Goal: Find contact information: Find contact information

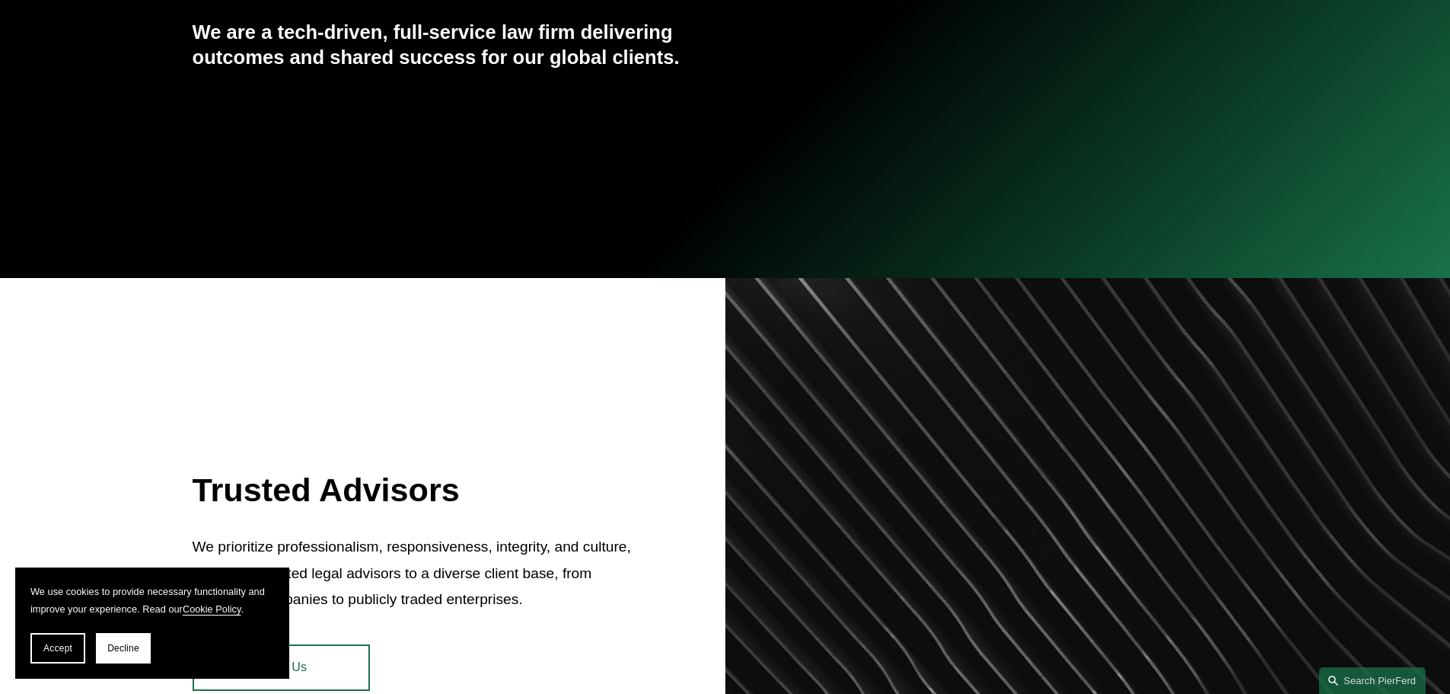
scroll to position [381, 0]
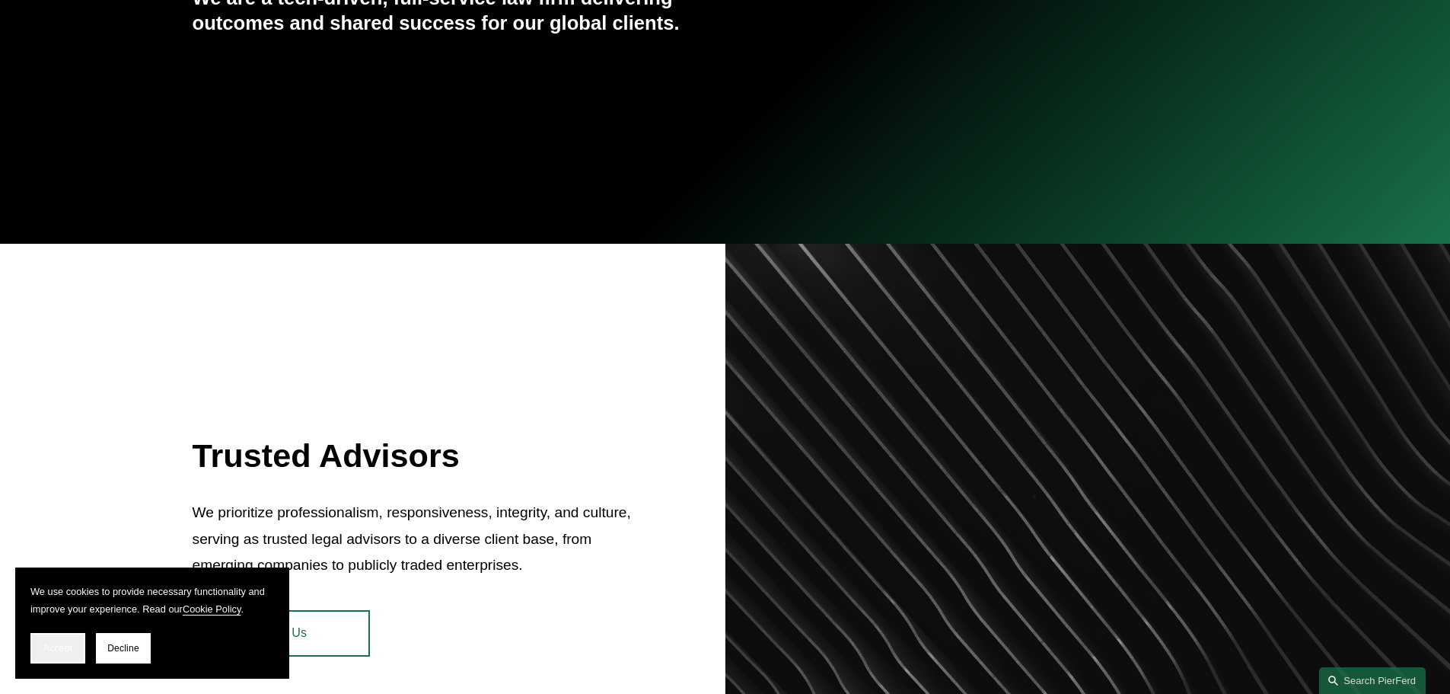
drag, startPoint x: 75, startPoint y: 648, endPoint x: 81, endPoint y: 376, distance: 271.8
click at [75, 646] on button "Accept" at bounding box center [57, 648] width 55 height 30
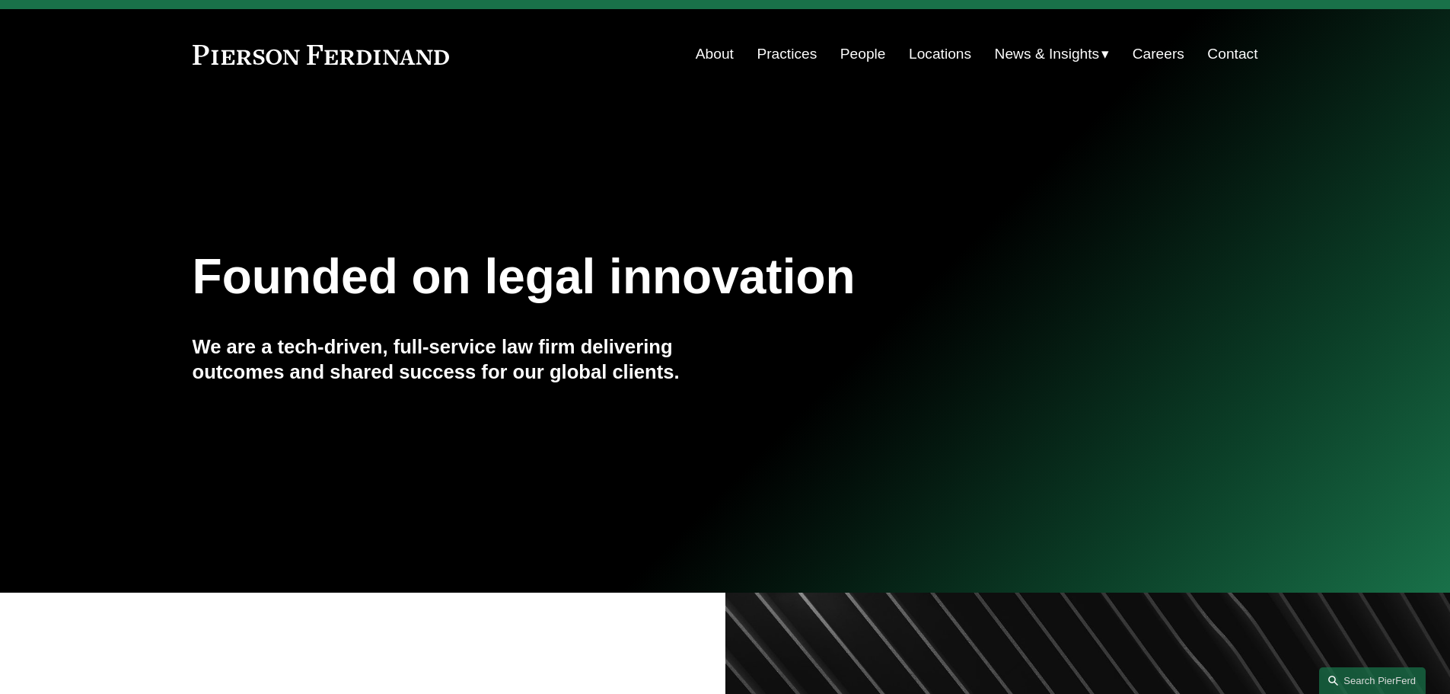
scroll to position [0, 0]
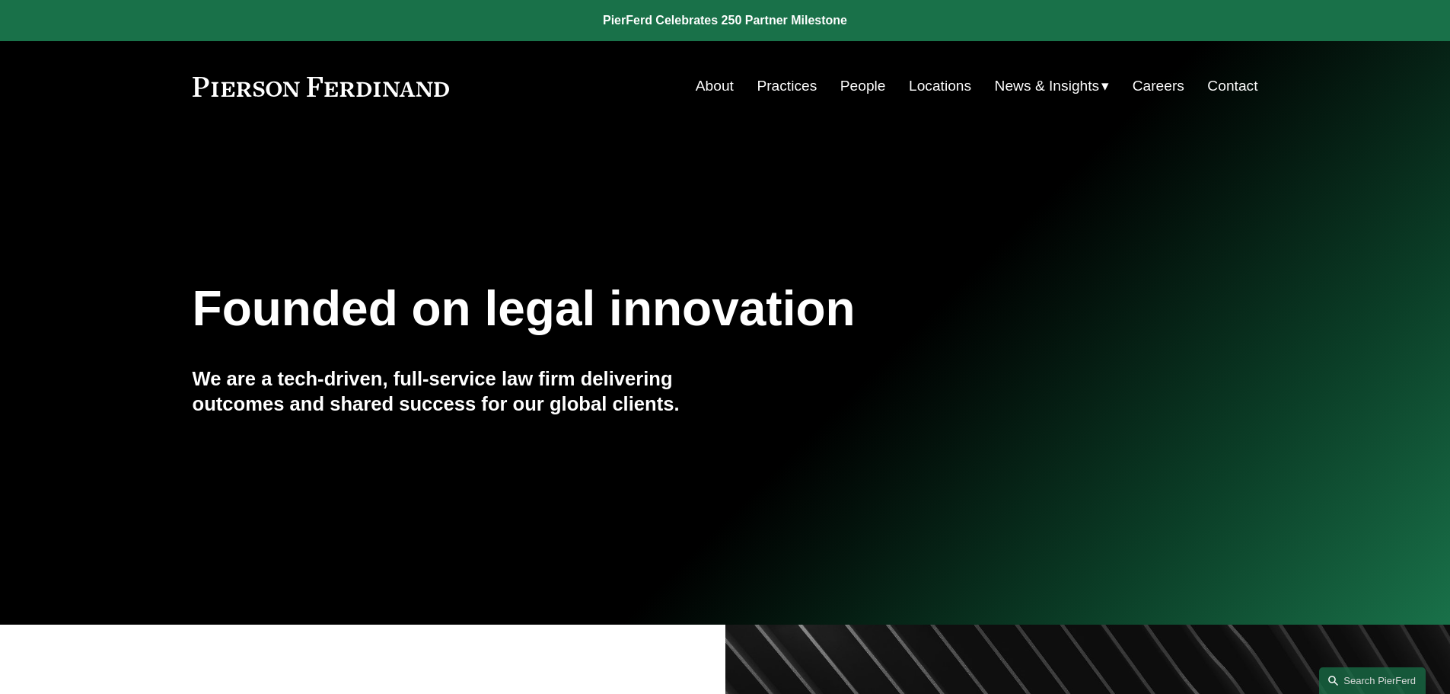
click at [1217, 72] on link "Contact" at bounding box center [1232, 86] width 50 height 29
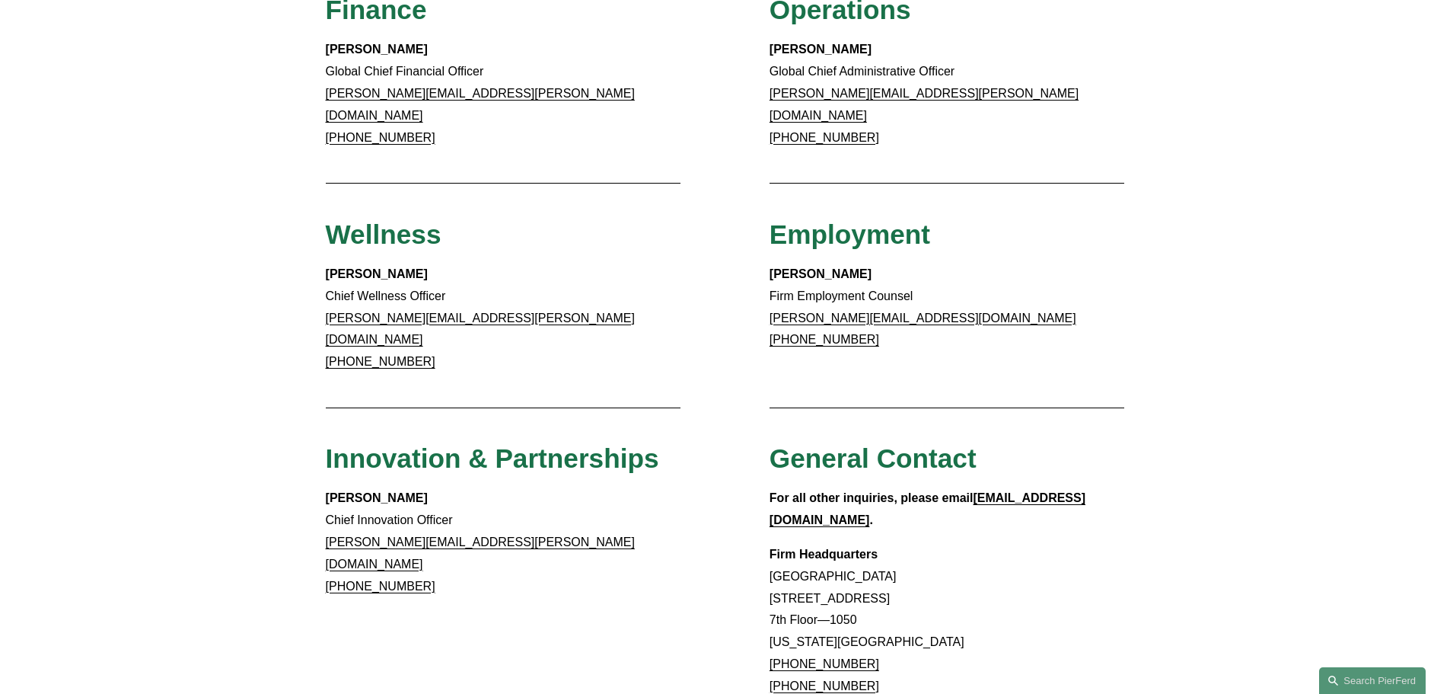
scroll to position [1066, 0]
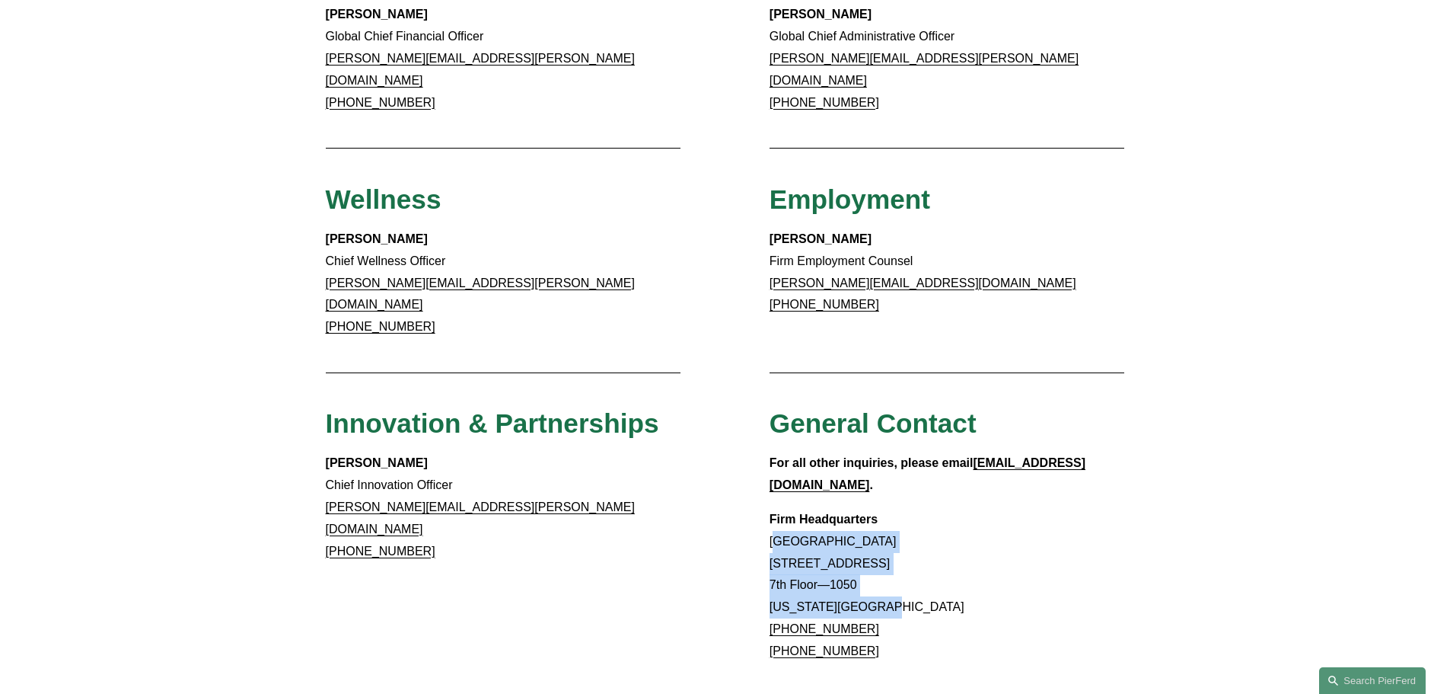
drag, startPoint x: 775, startPoint y: 469, endPoint x: 913, endPoint y: 521, distance: 147.5
click at [913, 521] on p "Firm Headquarters [GEOGRAPHIC_DATA] [STREET_ADDRESS][US_STATE] [PHONE_NUMBER] […" at bounding box center [948, 586] width 356 height 154
click at [940, 516] on p "Firm Headquarters [GEOGRAPHIC_DATA] [STREET_ADDRESS][US_STATE] [PHONE_NUMBER] […" at bounding box center [948, 586] width 356 height 154
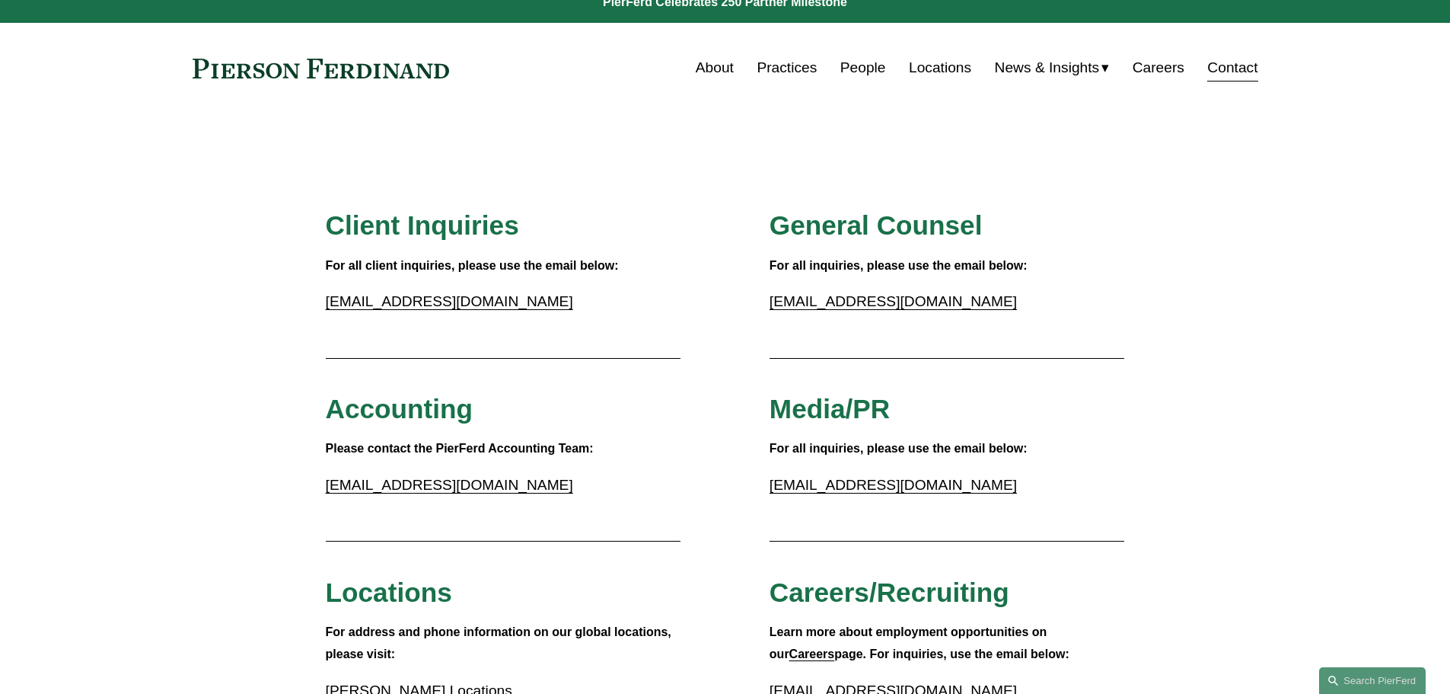
scroll to position [0, 0]
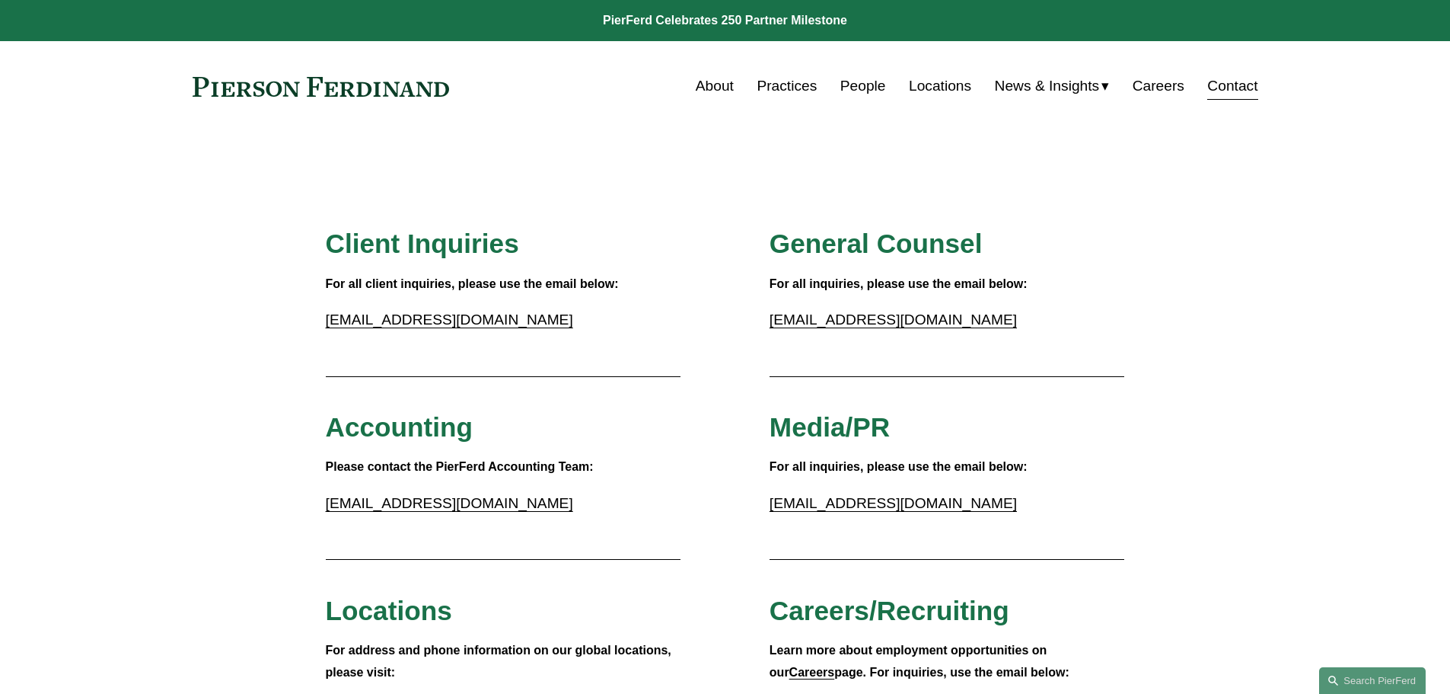
click at [926, 85] on link "Locations" at bounding box center [940, 86] width 62 height 29
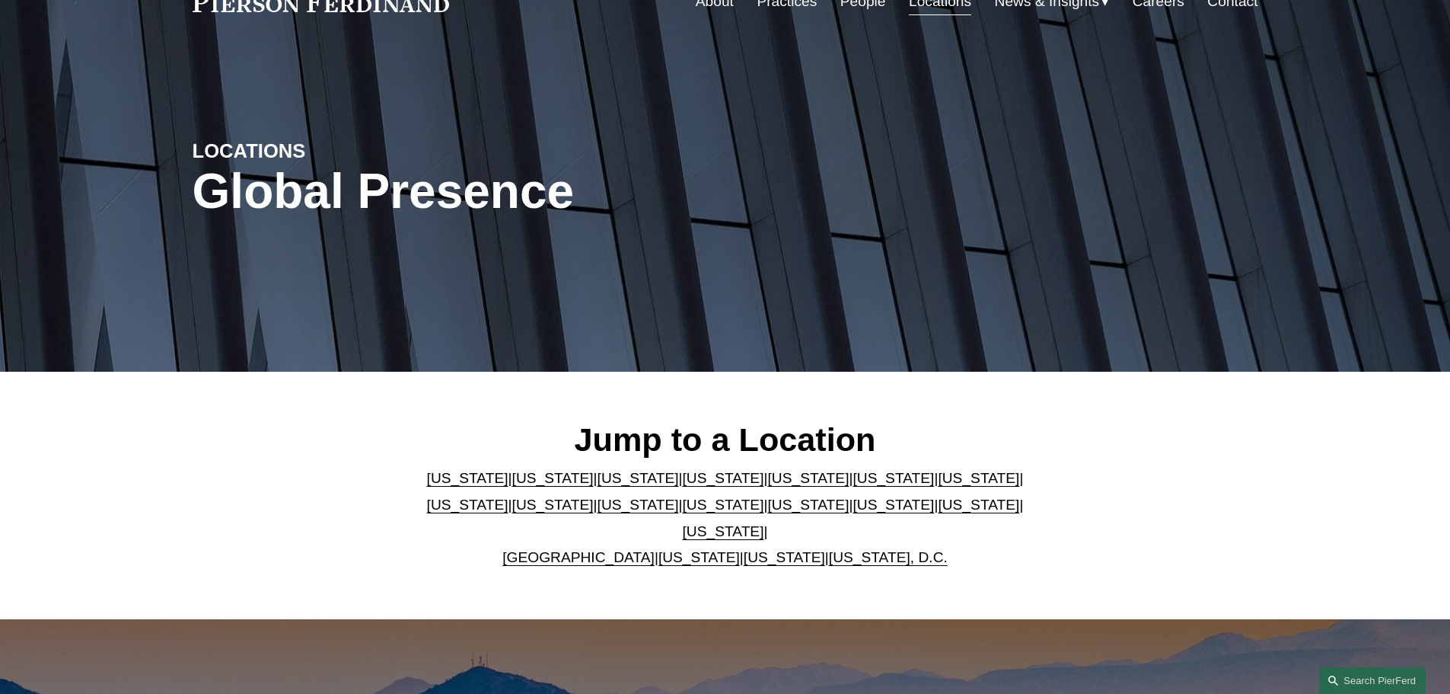
scroll to position [228, 0]
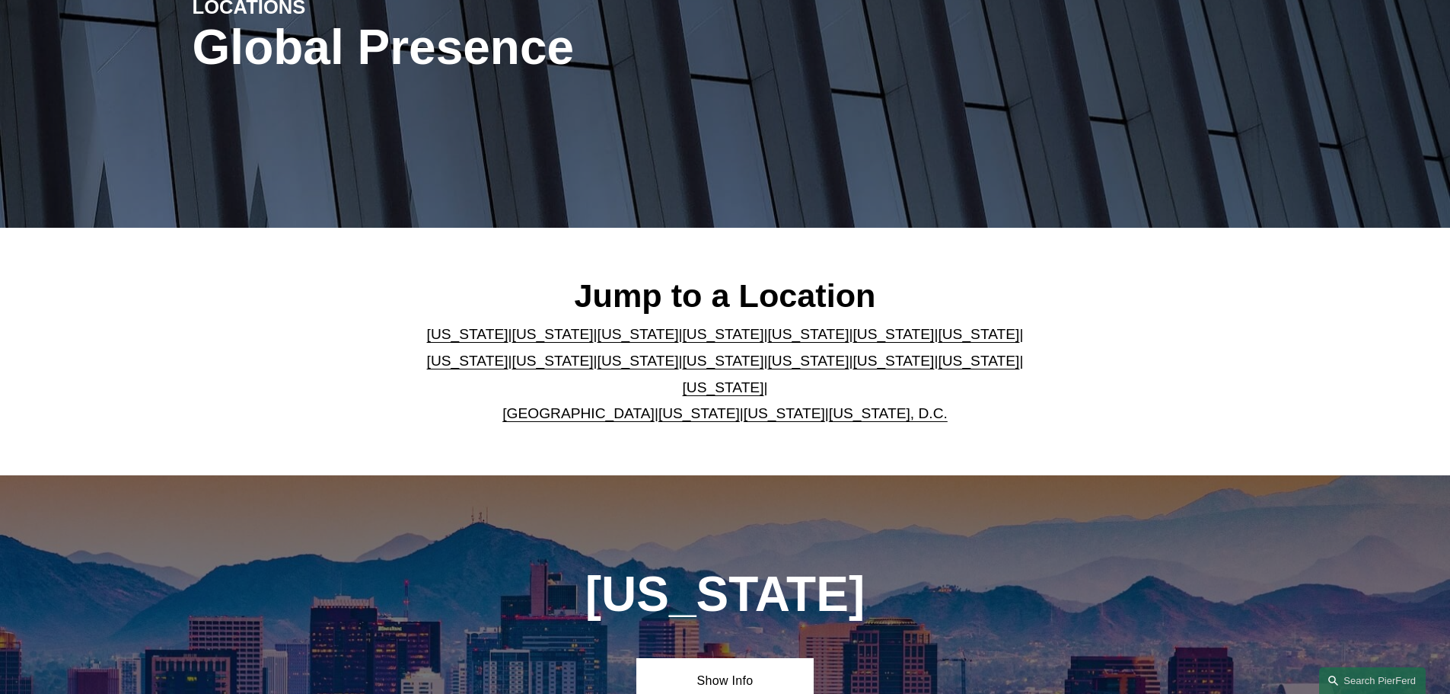
click at [853, 340] on link "Georgia" at bounding box center [893, 334] width 81 height 16
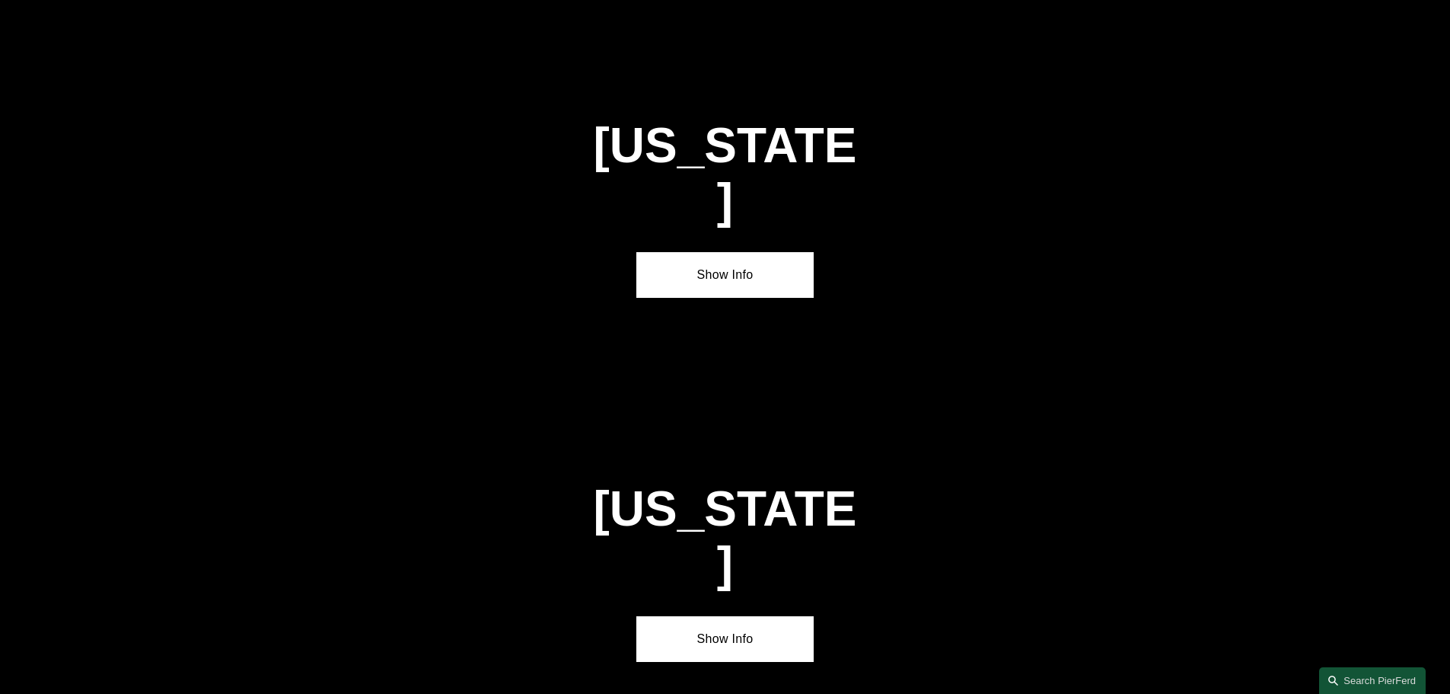
scroll to position [2295, 0]
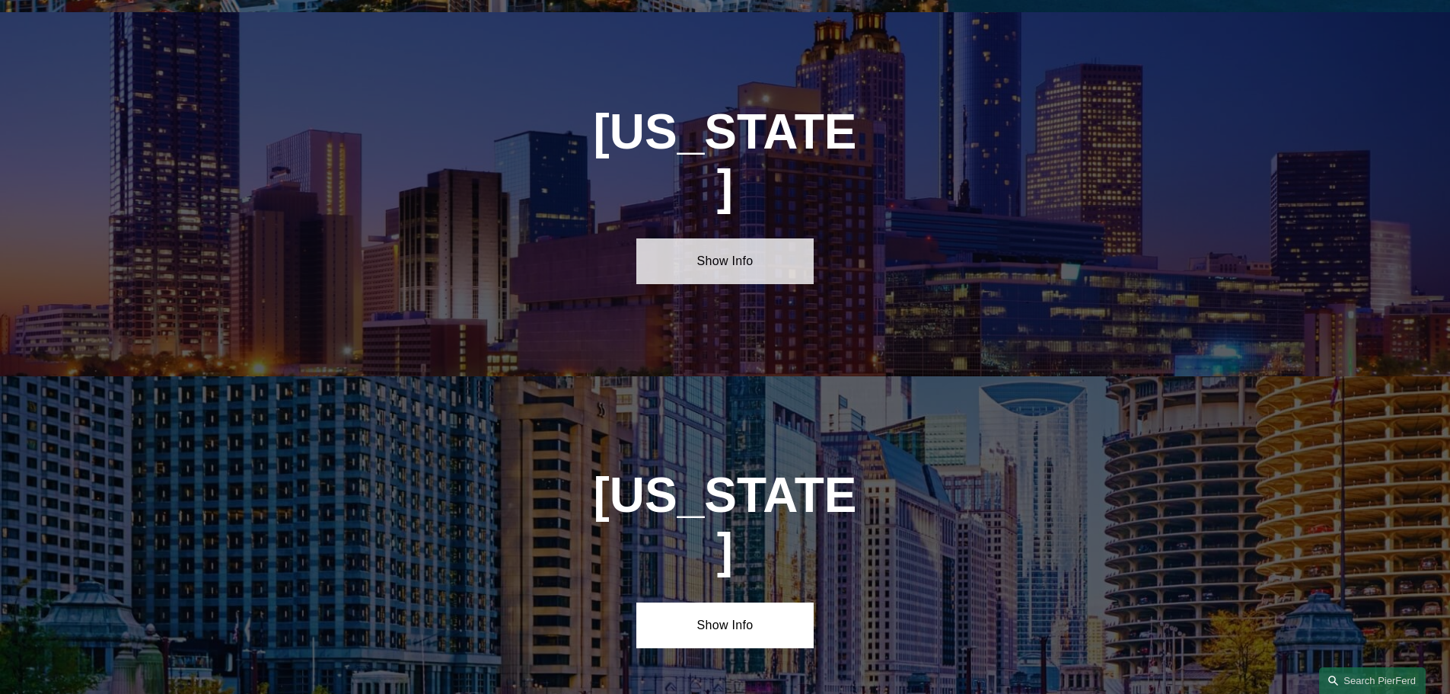
click at [786, 238] on link "Show Info" at bounding box center [724, 261] width 177 height 46
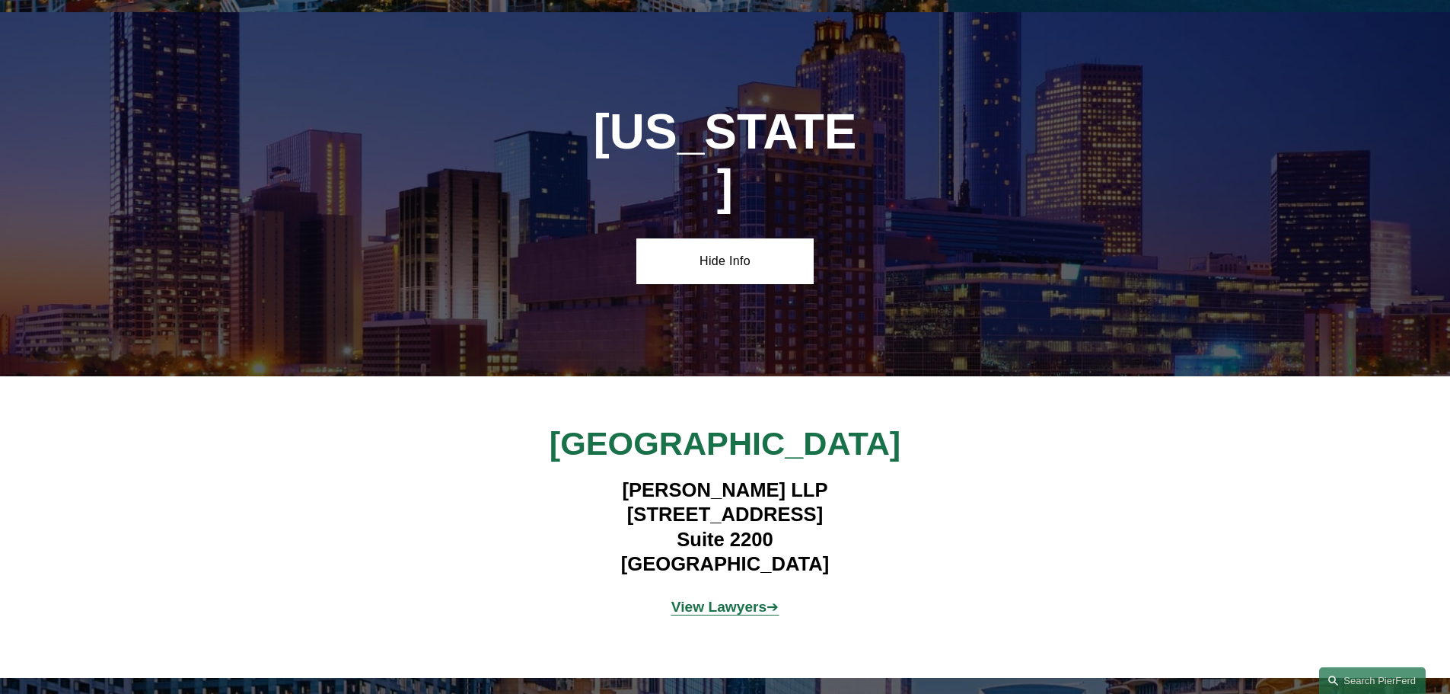
click at [703, 598] on strong "View Lawyers" at bounding box center [719, 606] width 96 height 16
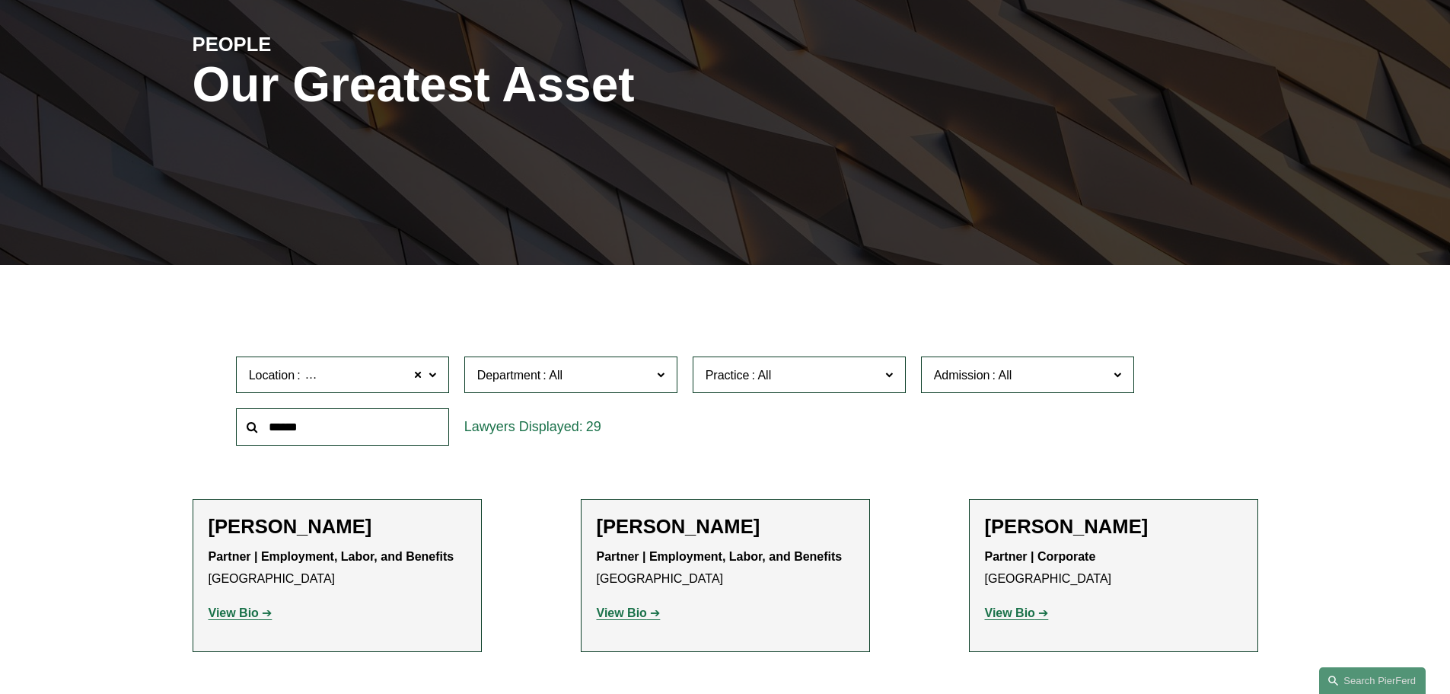
scroll to position [228, 0]
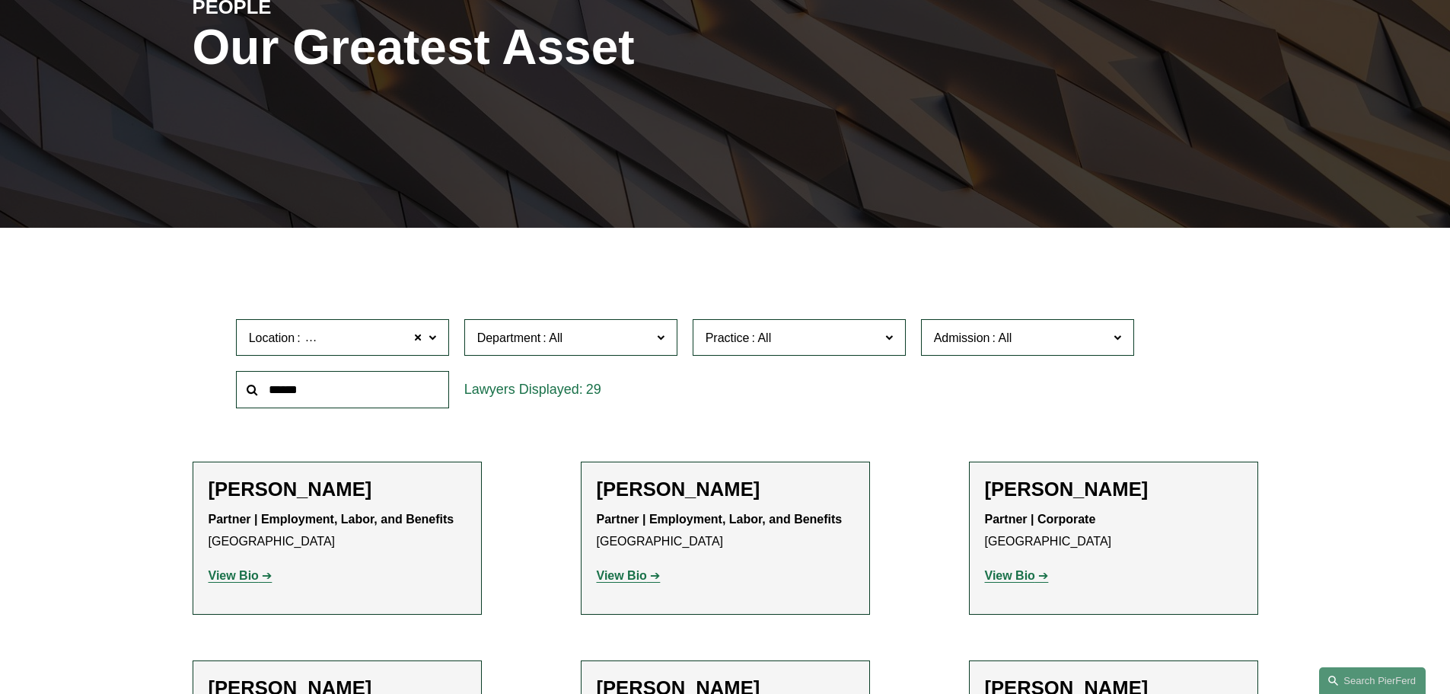
click at [568, 350] on label "Department" at bounding box center [570, 337] width 213 height 37
click at [754, 338] on span at bounding box center [761, 337] width 24 height 13
click at [1041, 333] on span "Admission" at bounding box center [1021, 337] width 174 height 21
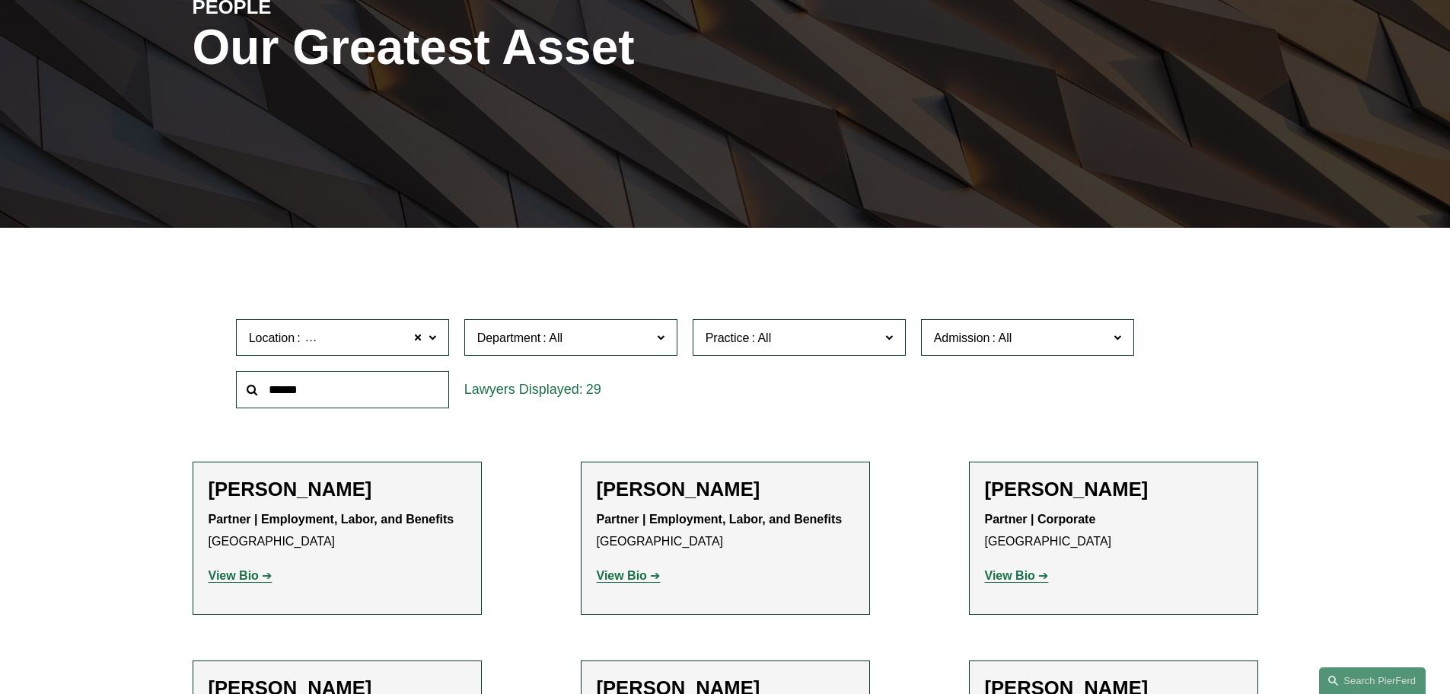
click at [323, 384] on input "text" at bounding box center [342, 389] width 213 height 37
type input "******"
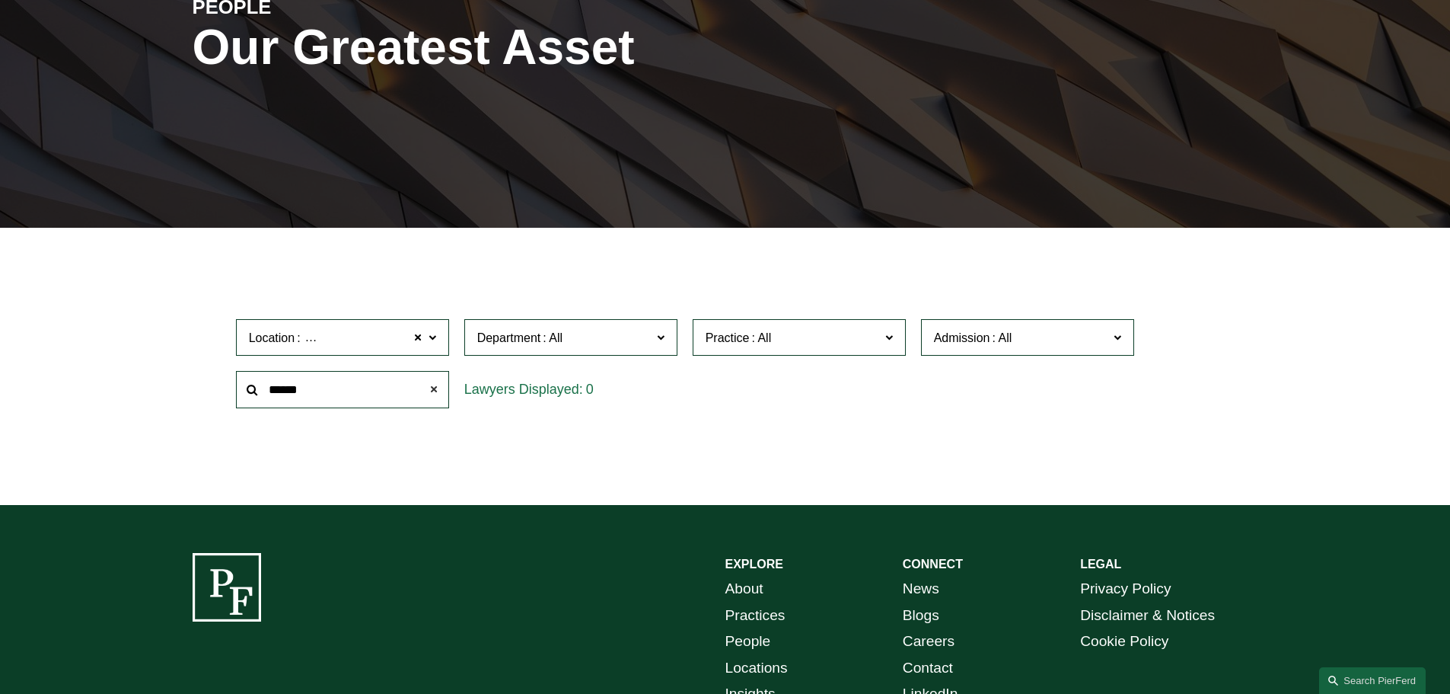
click at [439, 382] on span at bounding box center [433, 389] width 30 height 30
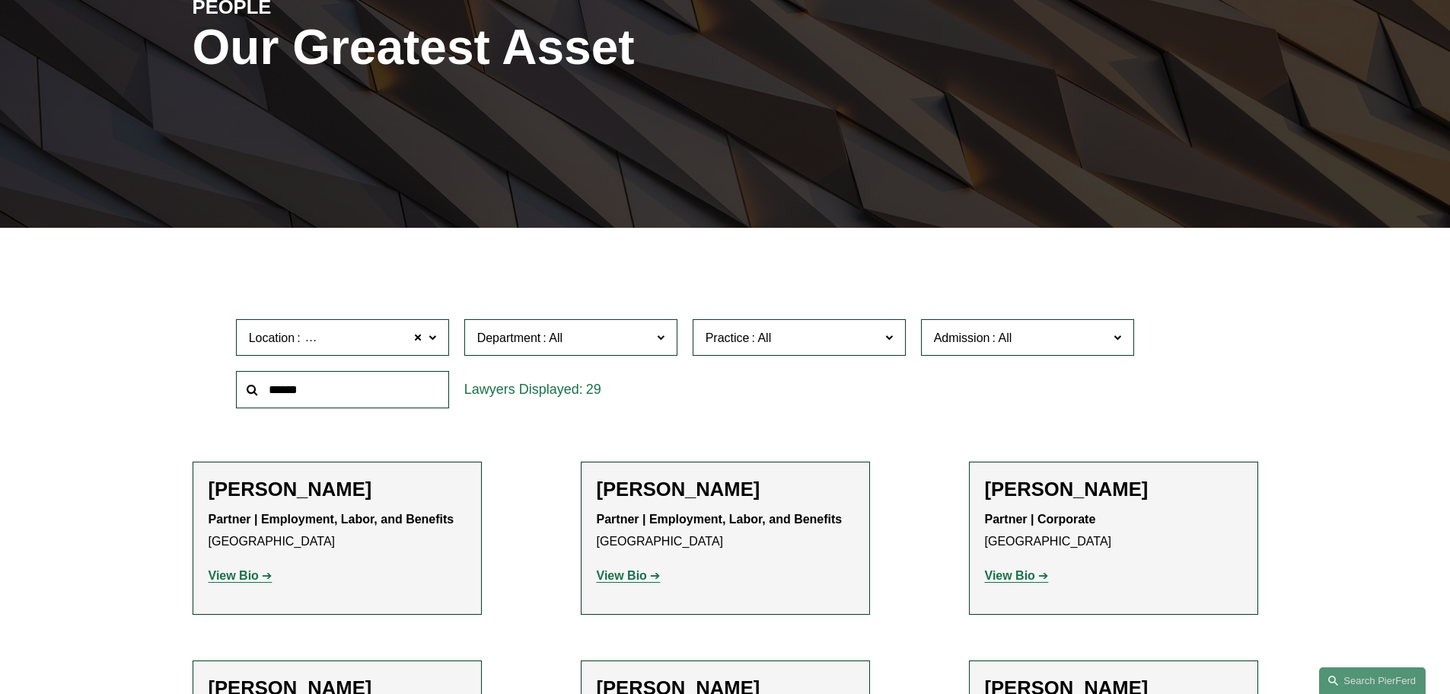
click at [345, 396] on input "text" at bounding box center [342, 389] width 213 height 37
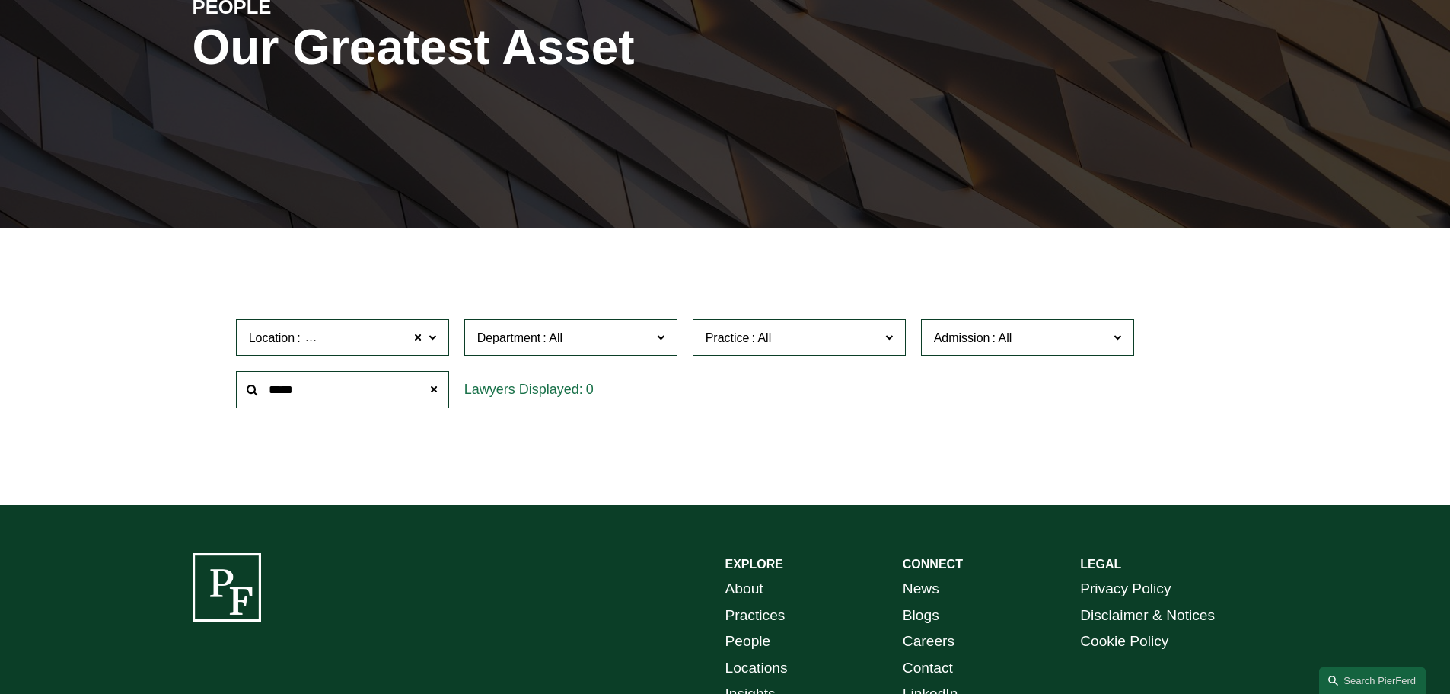
type input "*****"
click at [426, 388] on span at bounding box center [433, 389] width 30 height 30
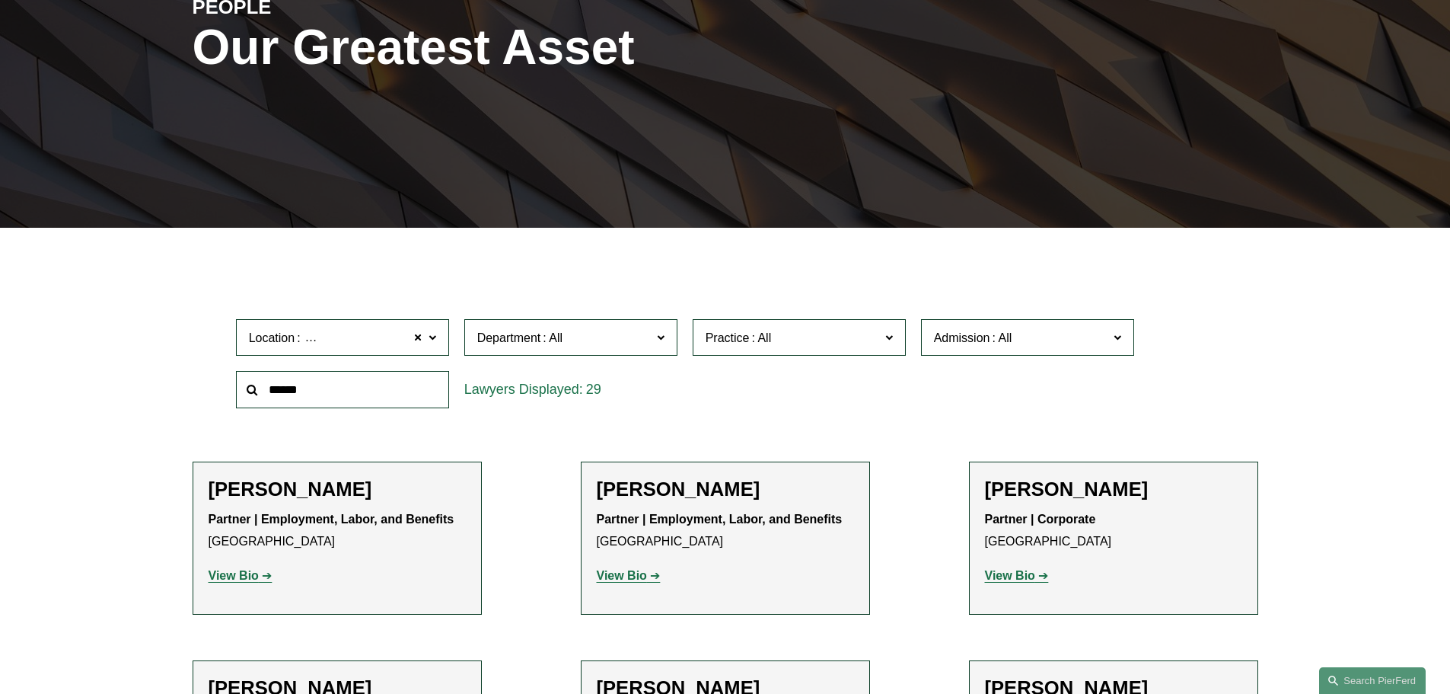
click at [400, 391] on input "text" at bounding box center [342, 389] width 213 height 37
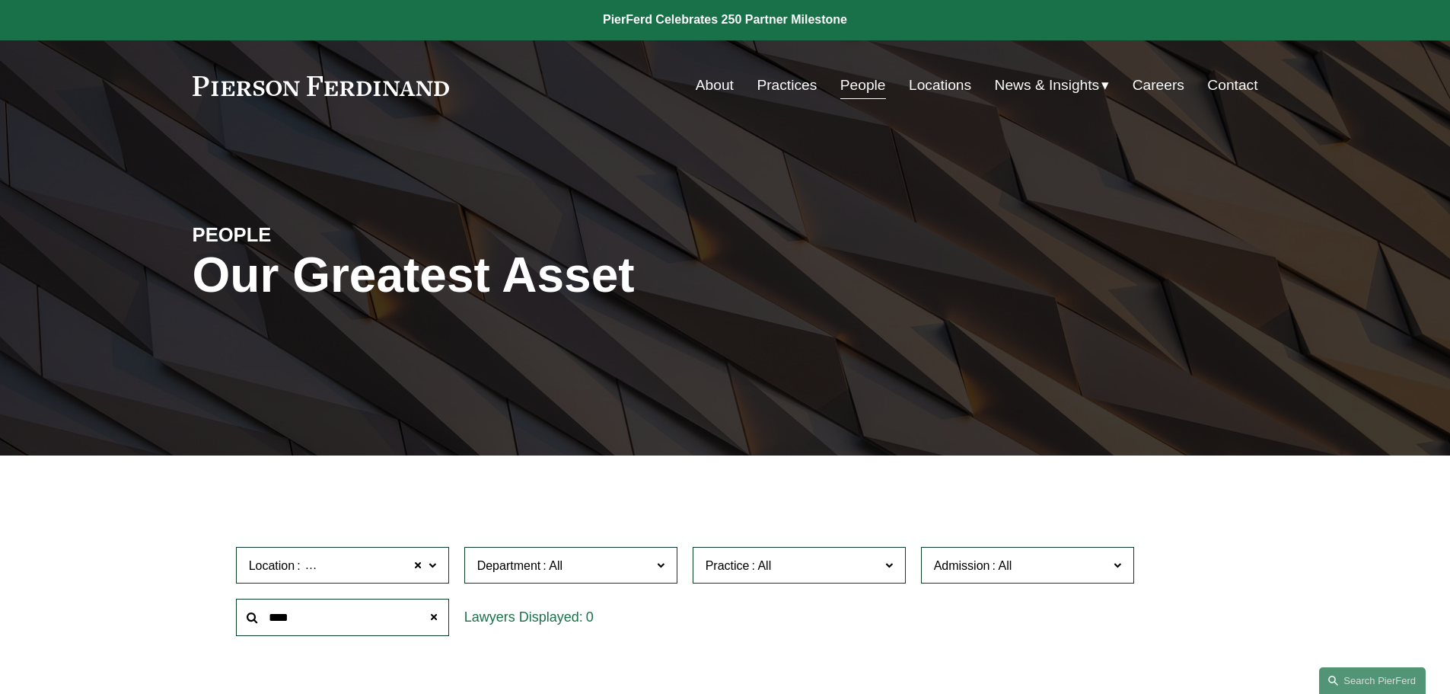
scroll to position [0, 0]
type input "****"
click at [1252, 84] on link "Contact" at bounding box center [1232, 86] width 50 height 29
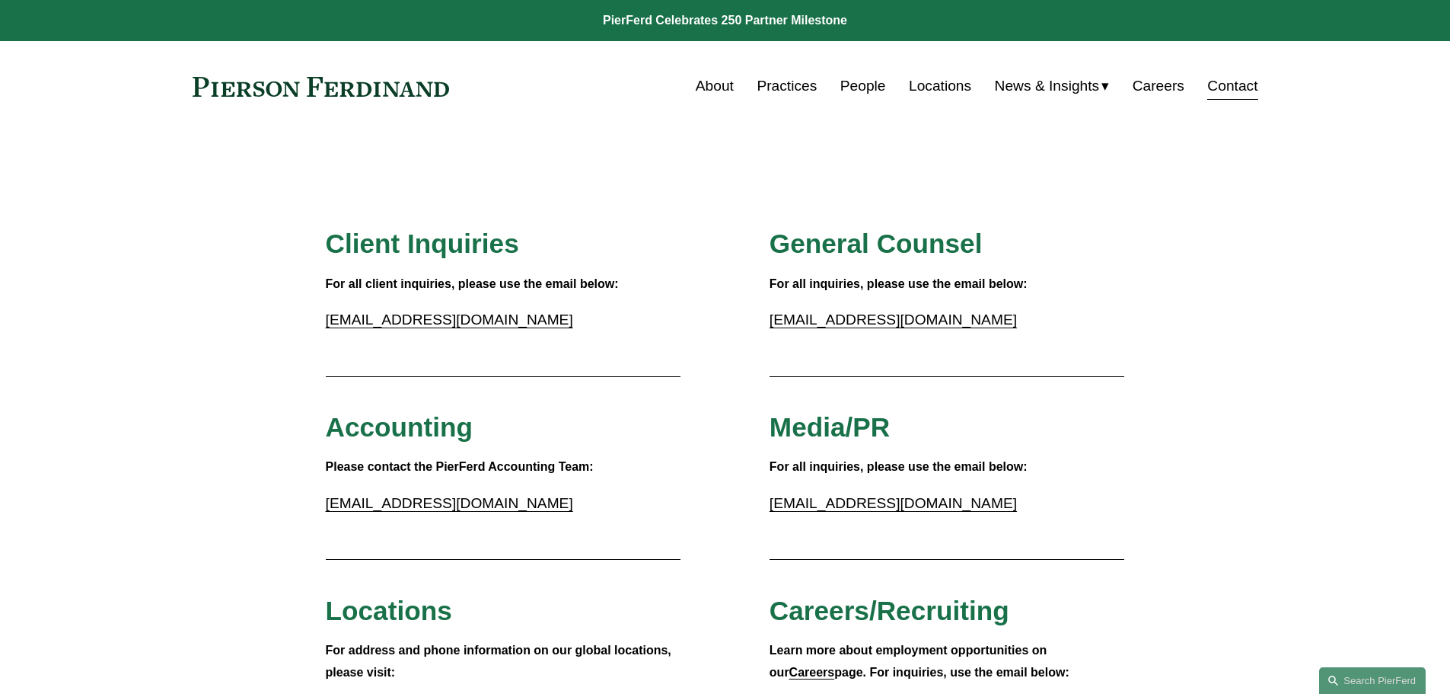
drag, startPoint x: 432, startPoint y: 85, endPoint x: 231, endPoint y: 82, distance: 201.8
click at [231, 82] on div "About Practices People Locations News & Insights News" at bounding box center [726, 86] width 1066 height 29
